Goal: Entertainment & Leisure: Consume media (video, audio)

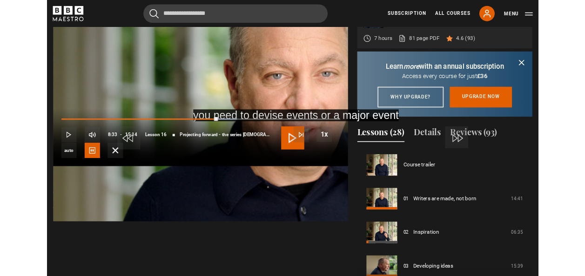
scroll to position [661, 0]
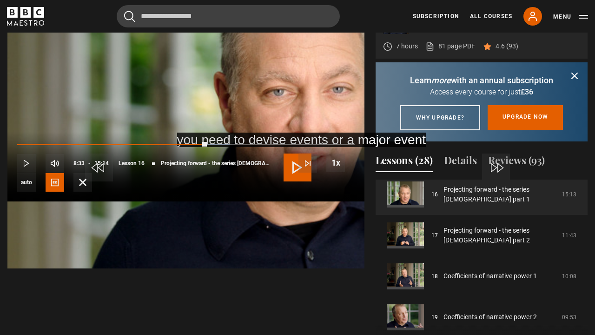
click at [365, 247] on video "Video Player" at bounding box center [185, 100] width 357 height 335
click at [365, 198] on video "Video Player" at bounding box center [185, 100] width 357 height 335
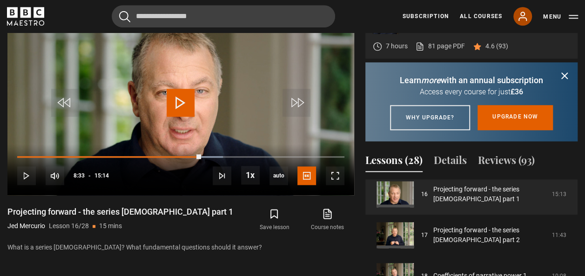
click at [523, 17] on icon at bounding box center [522, 16] width 11 height 11
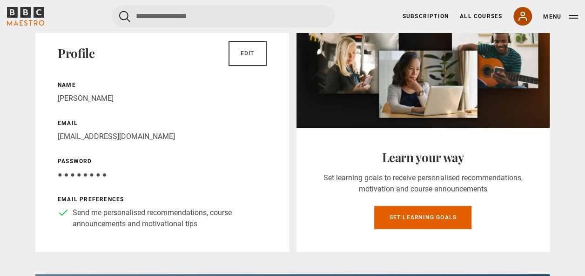
click at [516, 11] on link "My Account" at bounding box center [522, 16] width 19 height 19
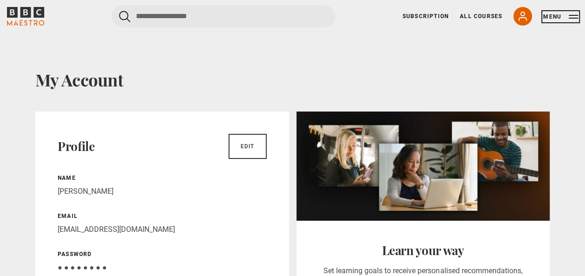
click at [575, 17] on button "Menu" at bounding box center [560, 16] width 35 height 9
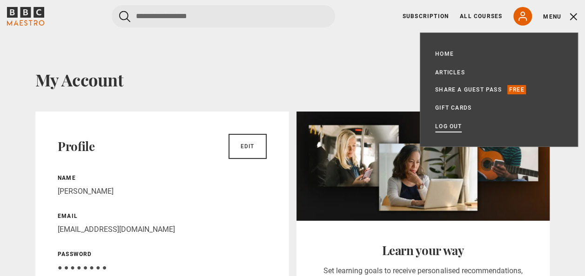
click at [454, 125] on link "Log out" at bounding box center [448, 126] width 27 height 9
